Goal: Browse casually: Explore the website without a specific task or goal

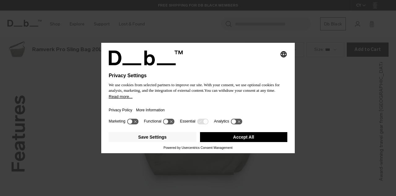
scroll to position [782, 0]
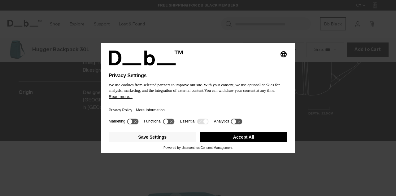
scroll to position [782, 0]
